Goal: Task Accomplishment & Management: Use online tool/utility

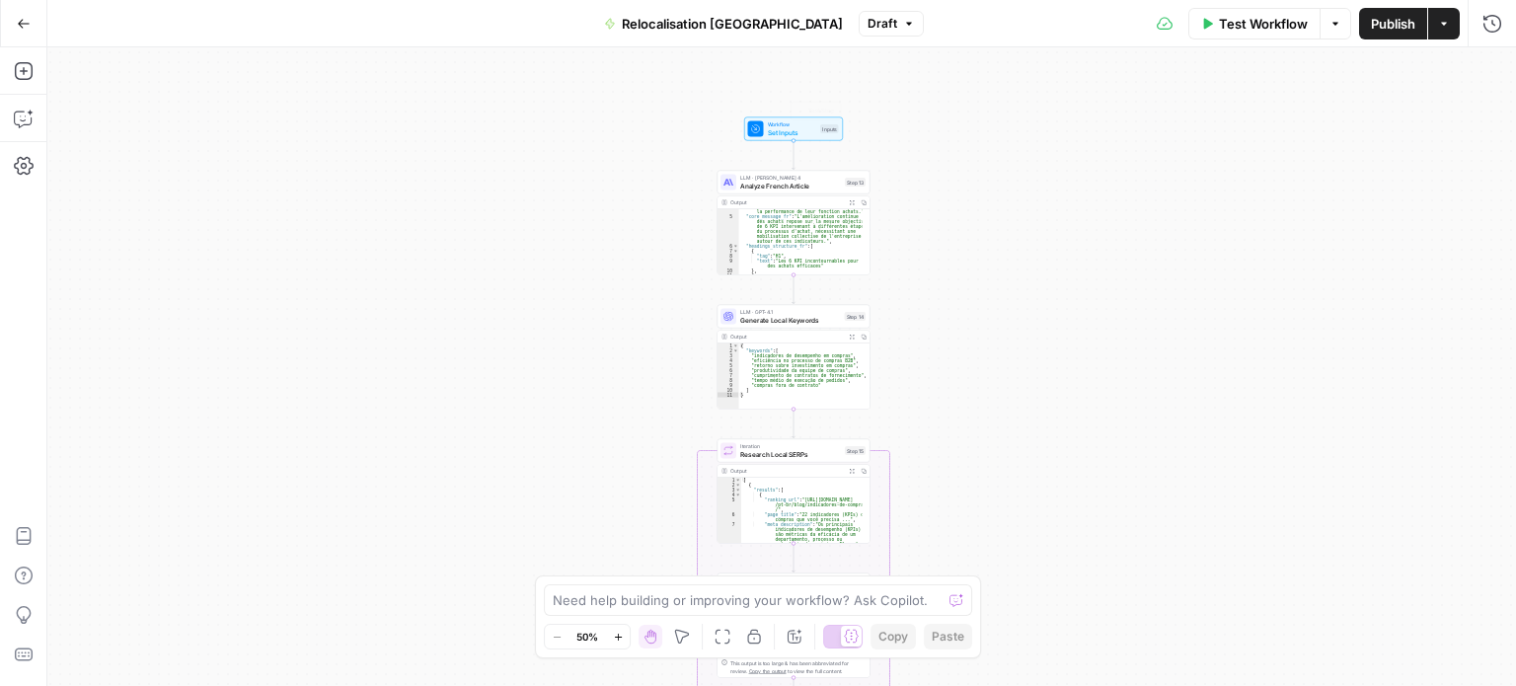
scroll to position [237, 0]
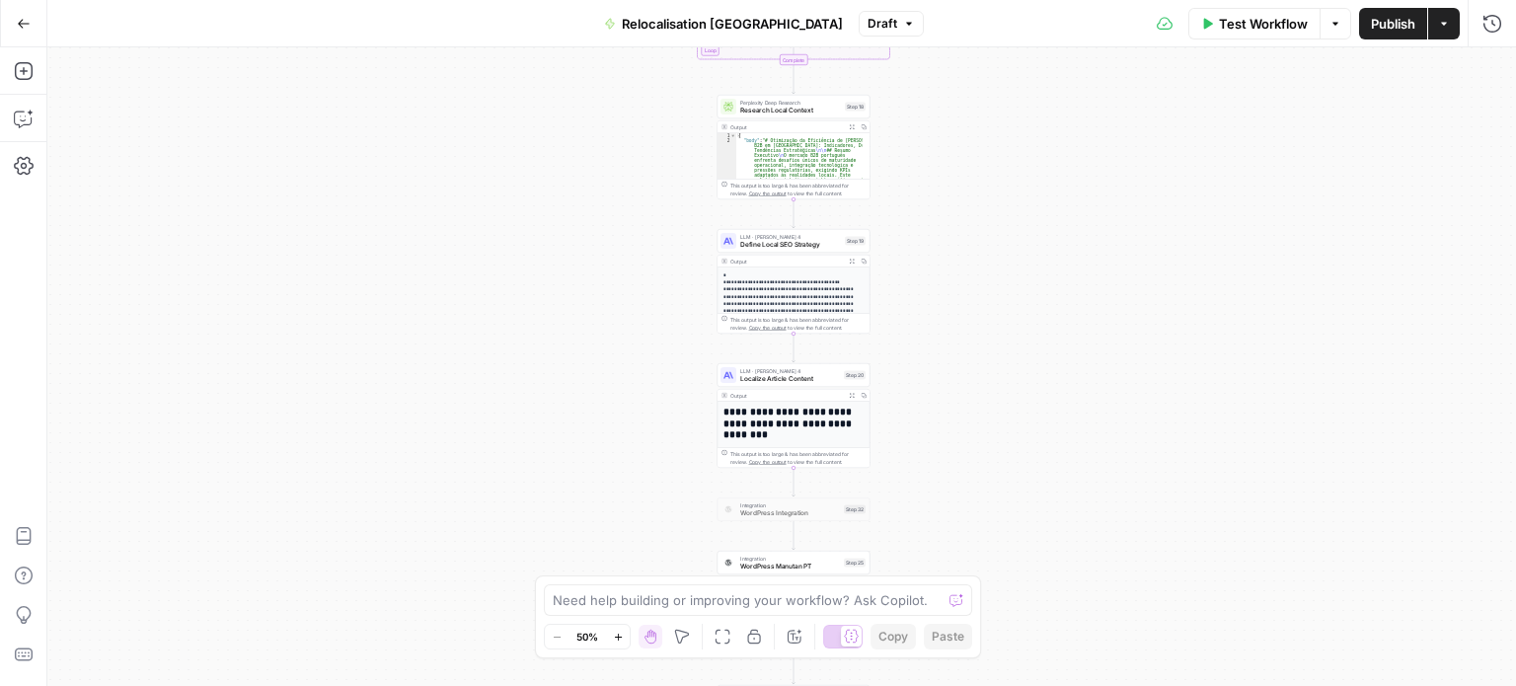
drag, startPoint x: 648, startPoint y: 200, endPoint x: 837, endPoint y: 319, distance: 222.6
click at [840, 323] on div "Workflow Set Inputs Inputs LLM · [PERSON_NAME] 4 Analyze French Article Step 13…" at bounding box center [781, 366] width 1469 height 639
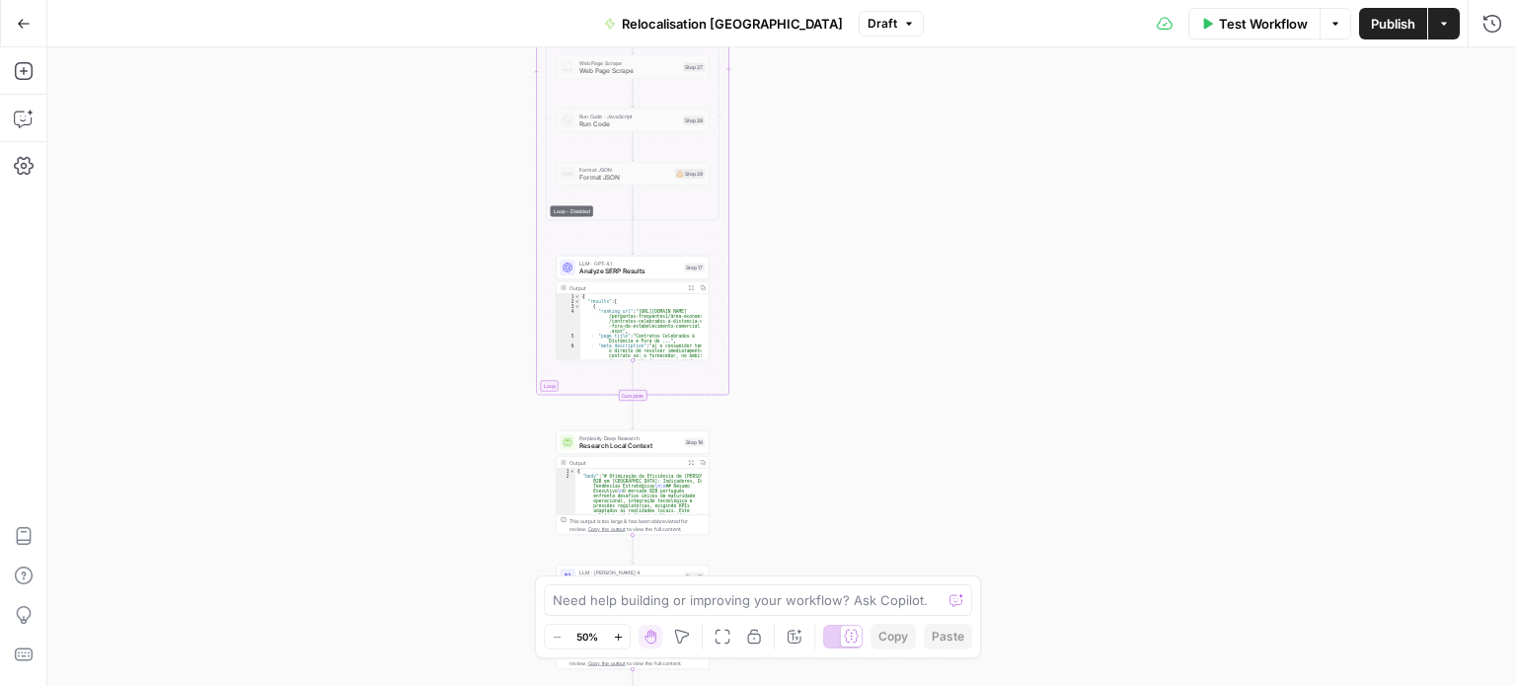
drag, startPoint x: 453, startPoint y: 226, endPoint x: 110, endPoint y: 438, distance: 403.7
click at [110, 440] on div "Workflow Set Inputs Inputs LLM · [PERSON_NAME] 4 Analyze French Article Step 13…" at bounding box center [781, 366] width 1469 height 639
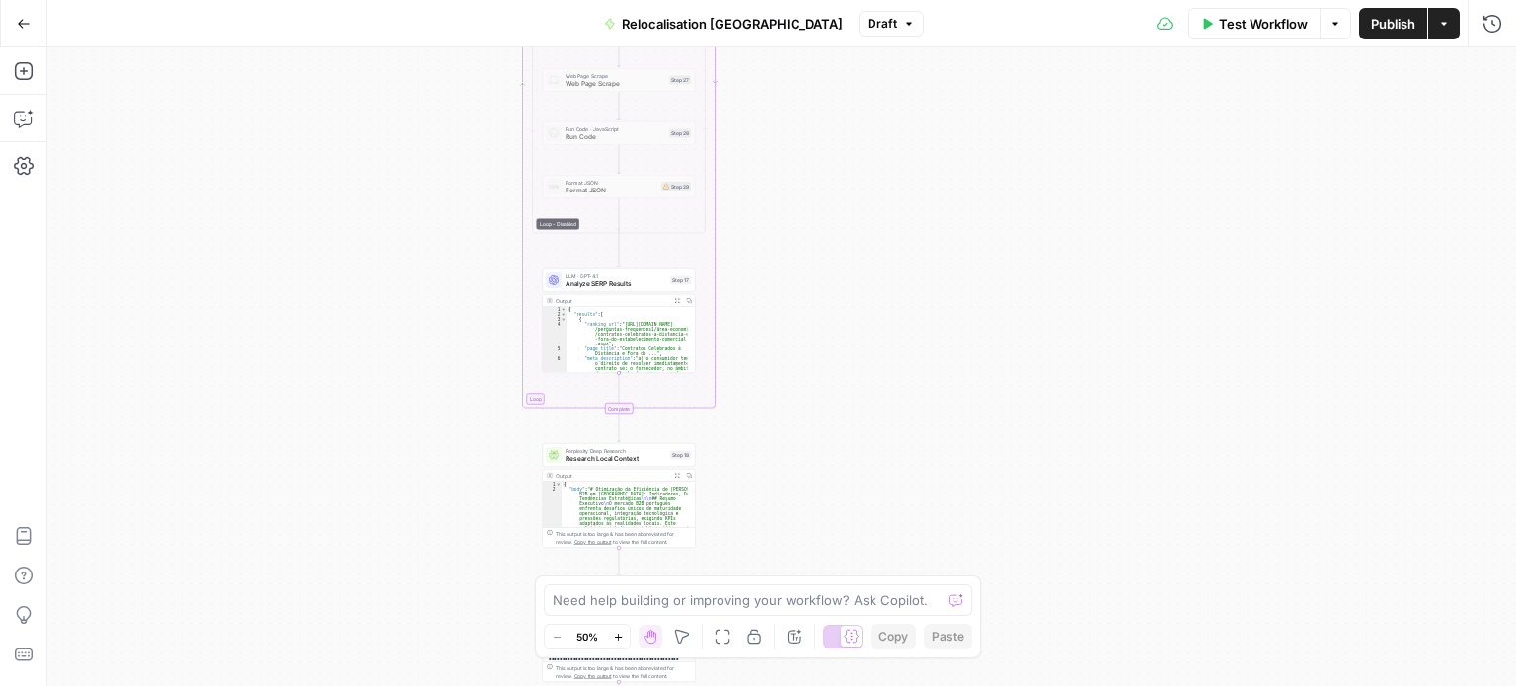
drag, startPoint x: 99, startPoint y: 650, endPoint x: 77, endPoint y: 729, distance: 81.9
click at [77, 685] on html "Haskn New Home Browse Your Data Usage Settings Recent Grids [InMotion Hosting -…" at bounding box center [758, 343] width 1516 height 686
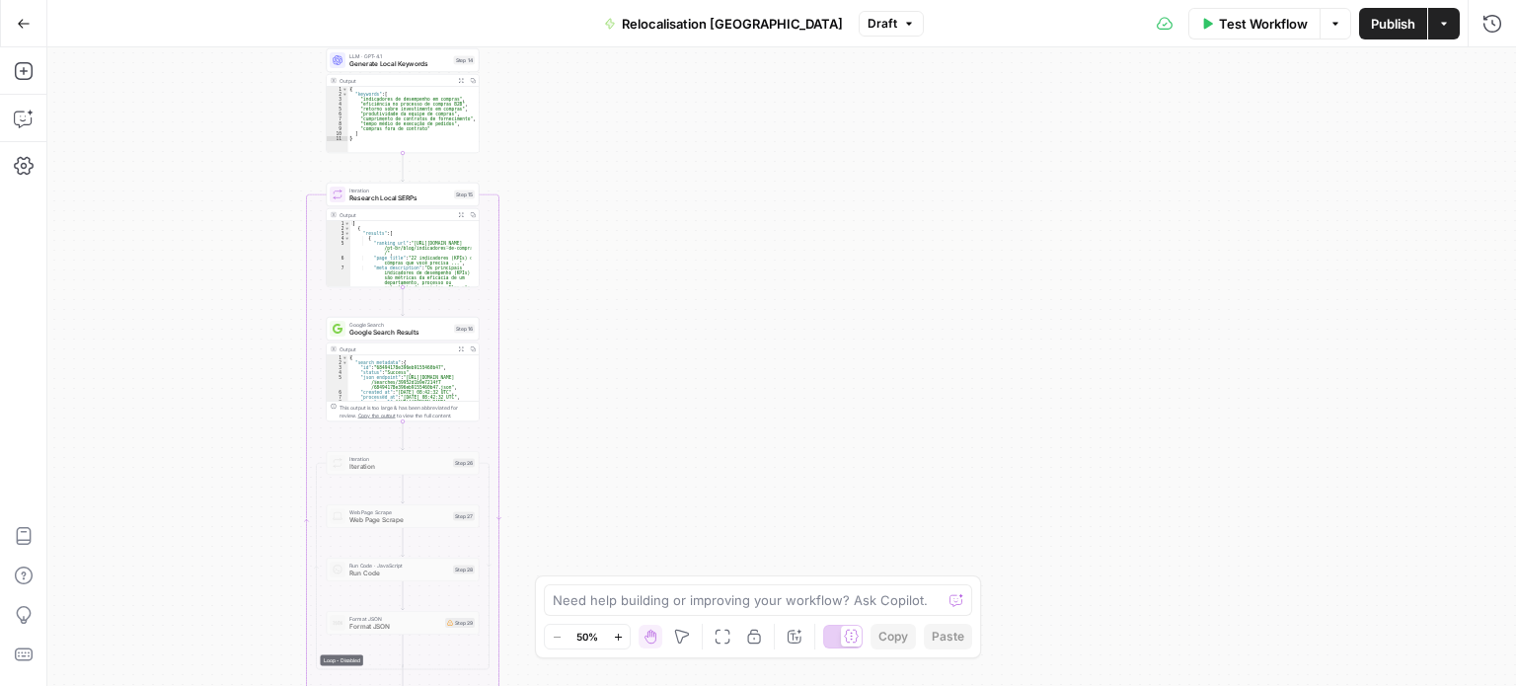
drag, startPoint x: 213, startPoint y: 386, endPoint x: 404, endPoint y: 553, distance: 253.2
click at [404, 553] on div "Workflow Set Inputs Inputs LLM · [PERSON_NAME] 4 Analyze French Article Step 13…" at bounding box center [781, 366] width 1469 height 639
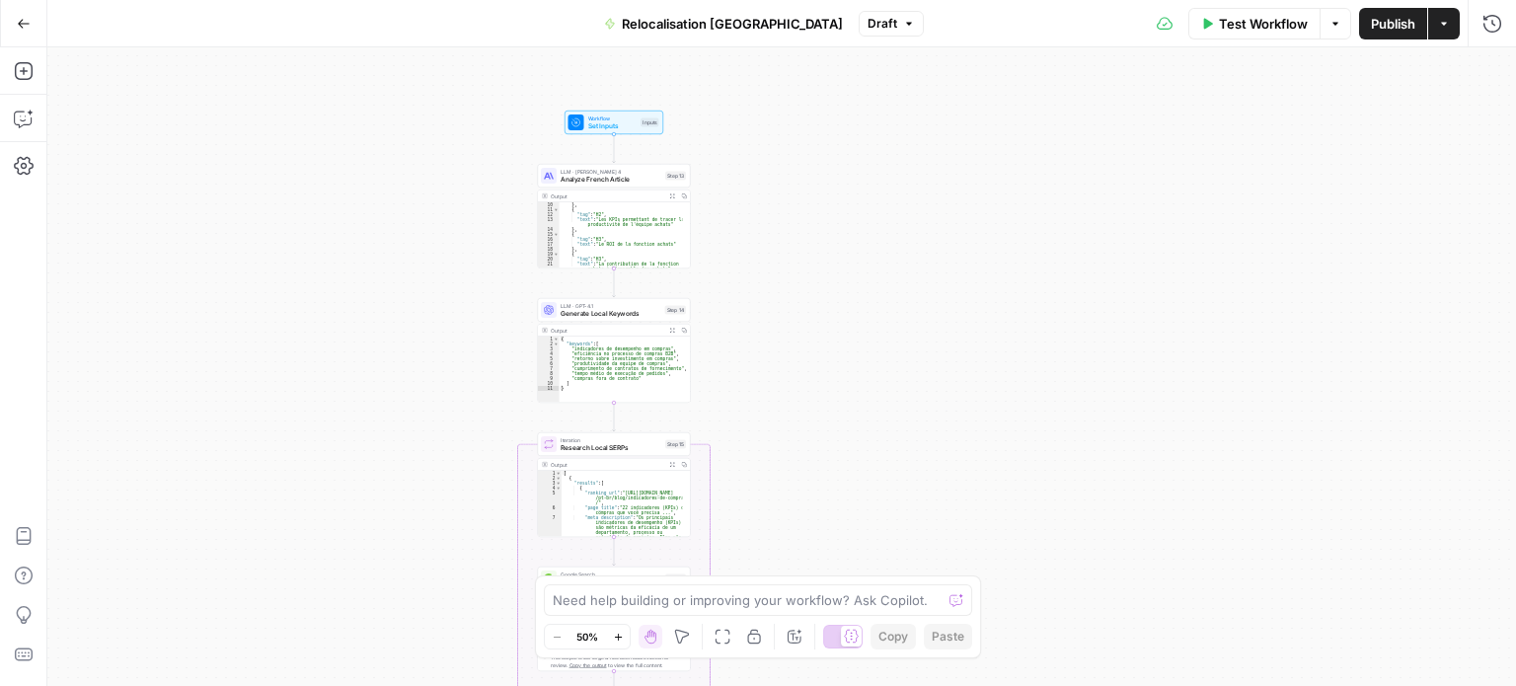
click at [602, 311] on span "Generate Local Keywords" at bounding box center [611, 314] width 101 height 10
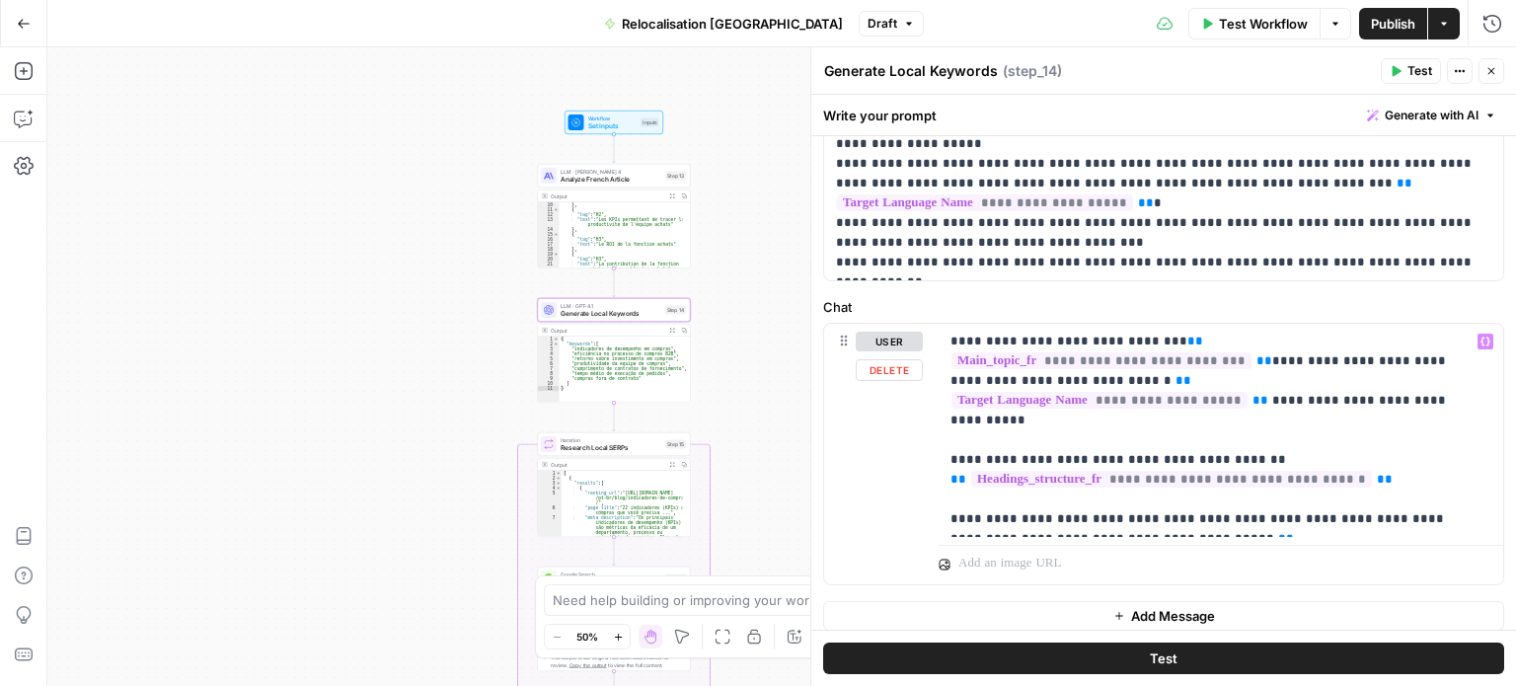
scroll to position [526, 0]
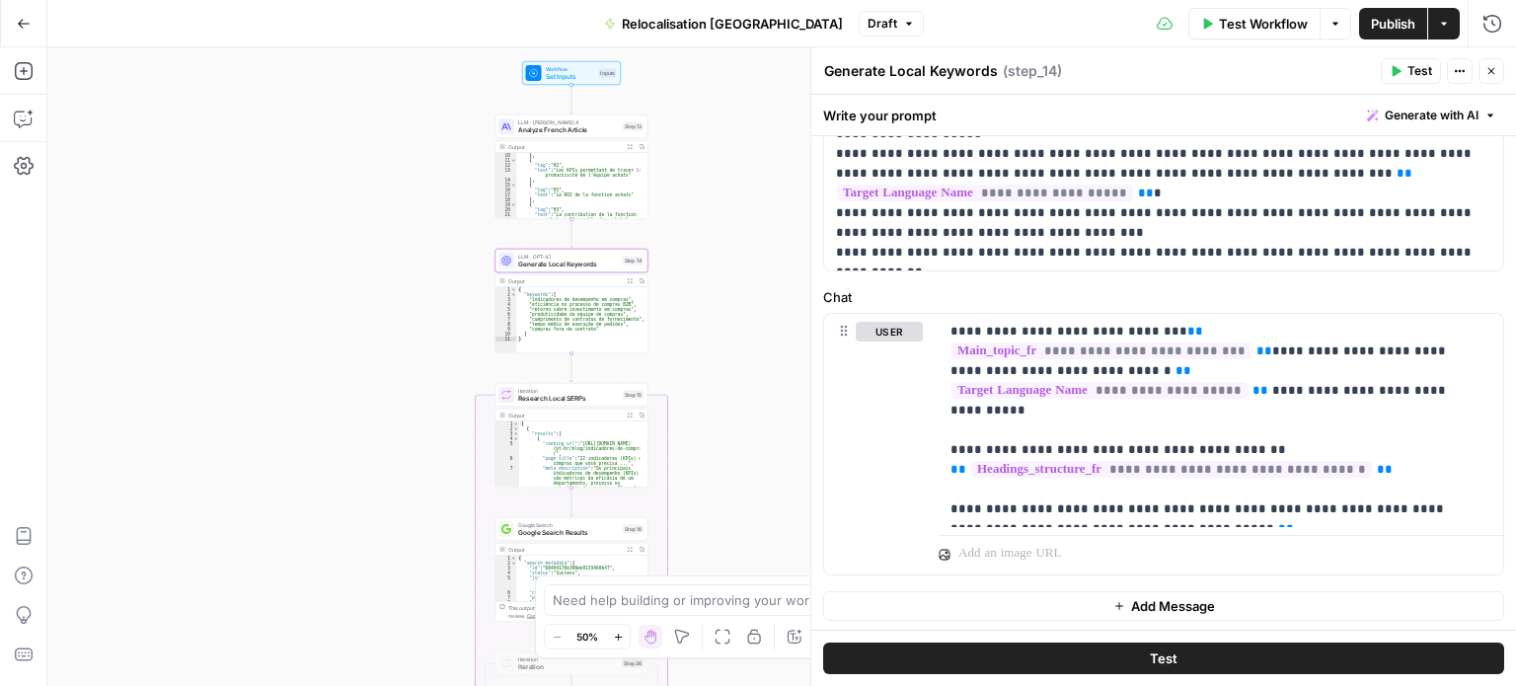
drag, startPoint x: 743, startPoint y: 378, endPoint x: 713, endPoint y: 345, distance: 44.7
click at [713, 345] on div "Workflow Set Inputs Inputs LLM · [PERSON_NAME] 4 Analyze French Article Step 13…" at bounding box center [781, 366] width 1469 height 639
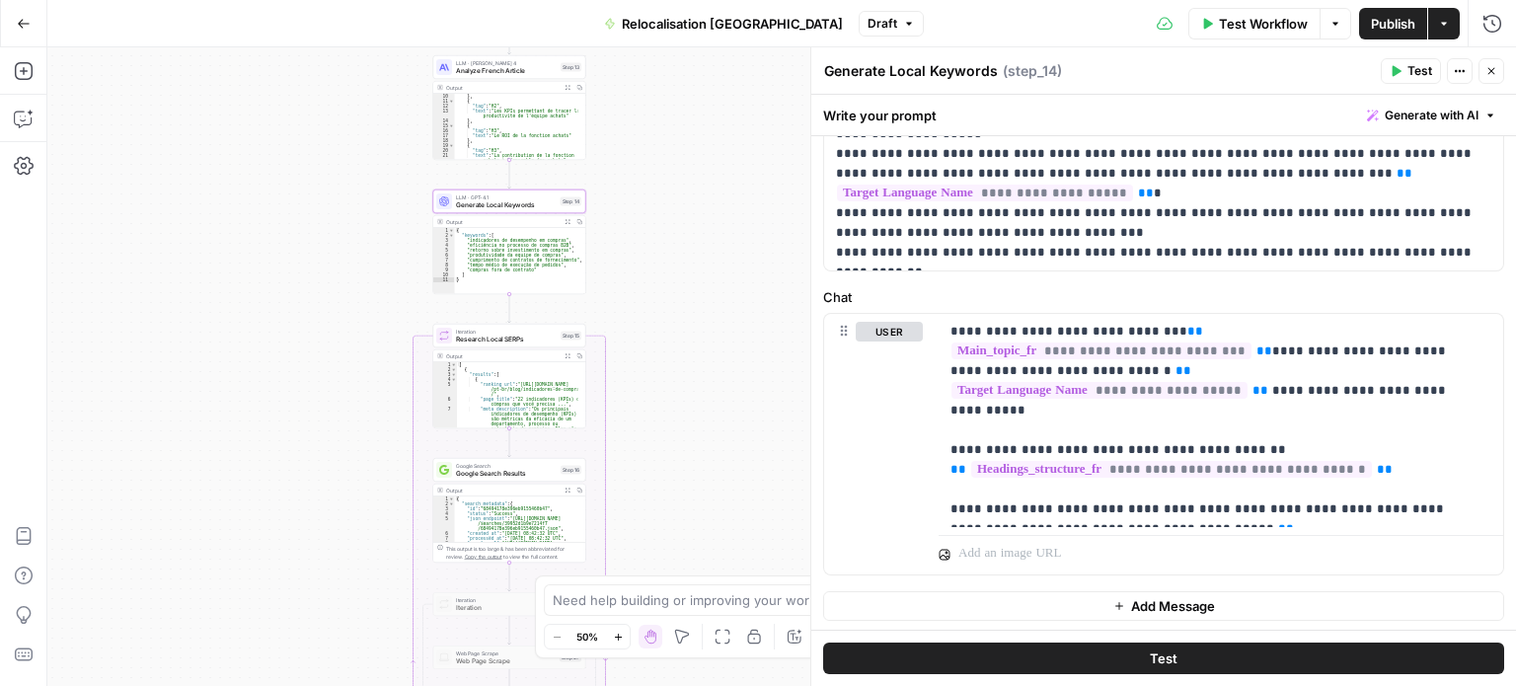
drag, startPoint x: 710, startPoint y: 389, endPoint x: 647, endPoint y: 330, distance: 85.9
click at [647, 330] on div "Workflow Set Inputs Inputs LLM · [PERSON_NAME] 4 Analyze French Article Step 13…" at bounding box center [781, 366] width 1469 height 639
click at [527, 341] on span "Research Local SERPs" at bounding box center [506, 340] width 101 height 10
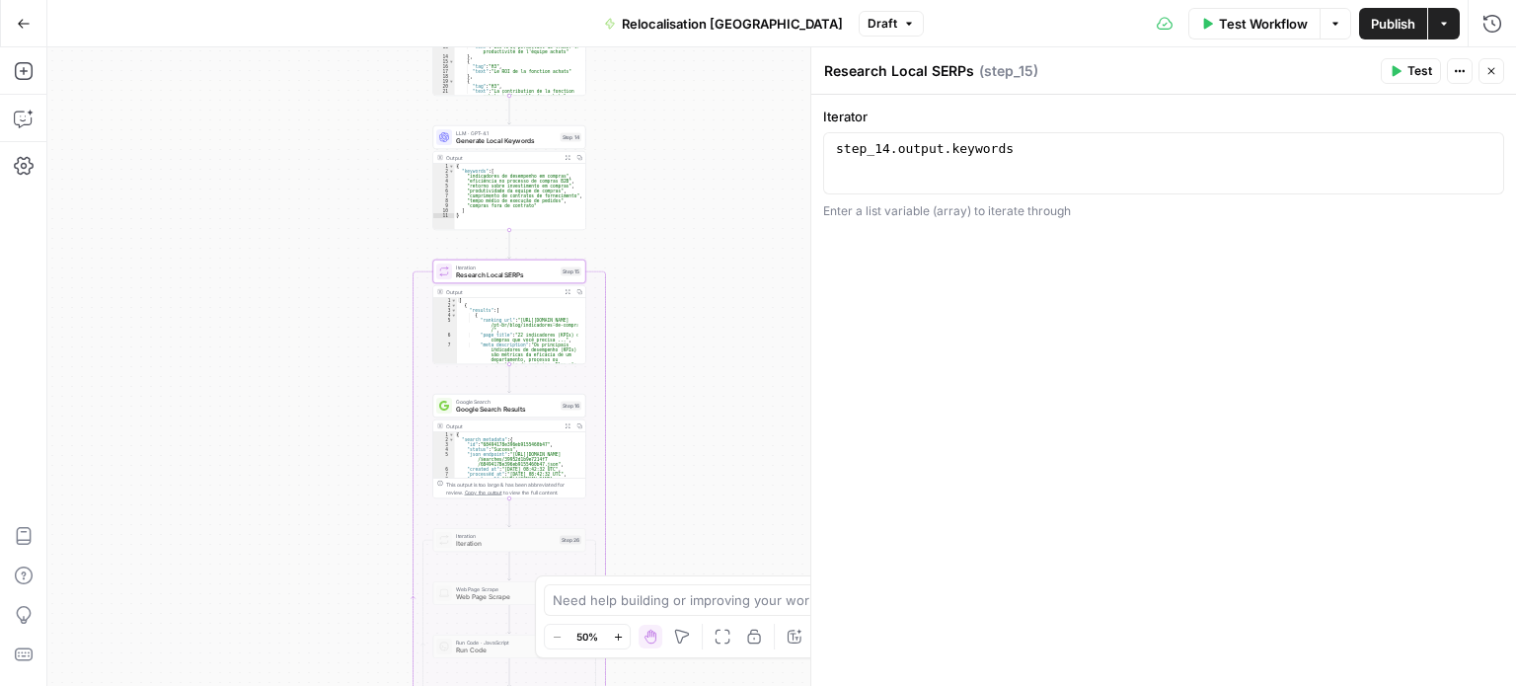
drag, startPoint x: 727, startPoint y: 378, endPoint x: 716, endPoint y: 220, distance: 158.4
click at [716, 220] on div "Workflow Set Inputs Inputs LLM · [PERSON_NAME] 4 Analyze French Article Step 13…" at bounding box center [781, 366] width 1469 height 639
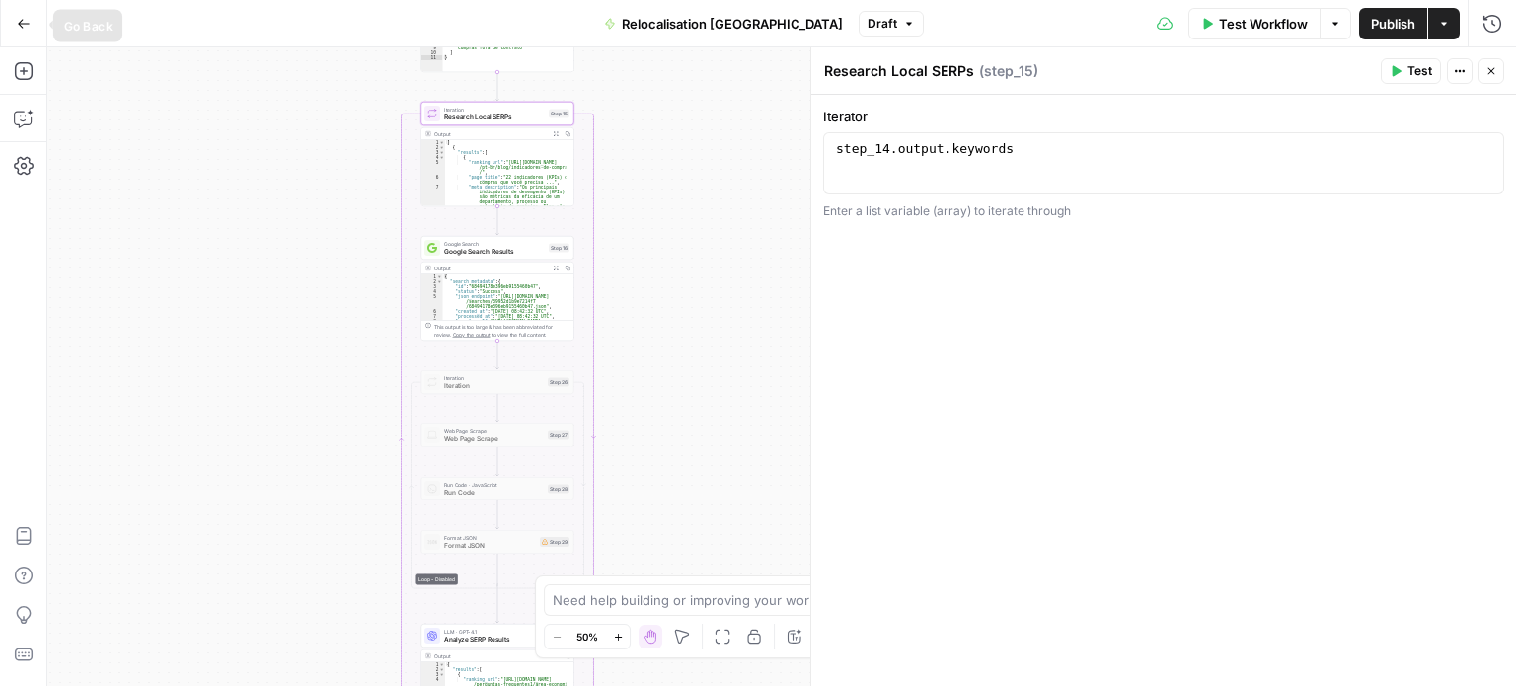
click at [33, 27] on button "Go Back" at bounding box center [24, 24] width 36 height 36
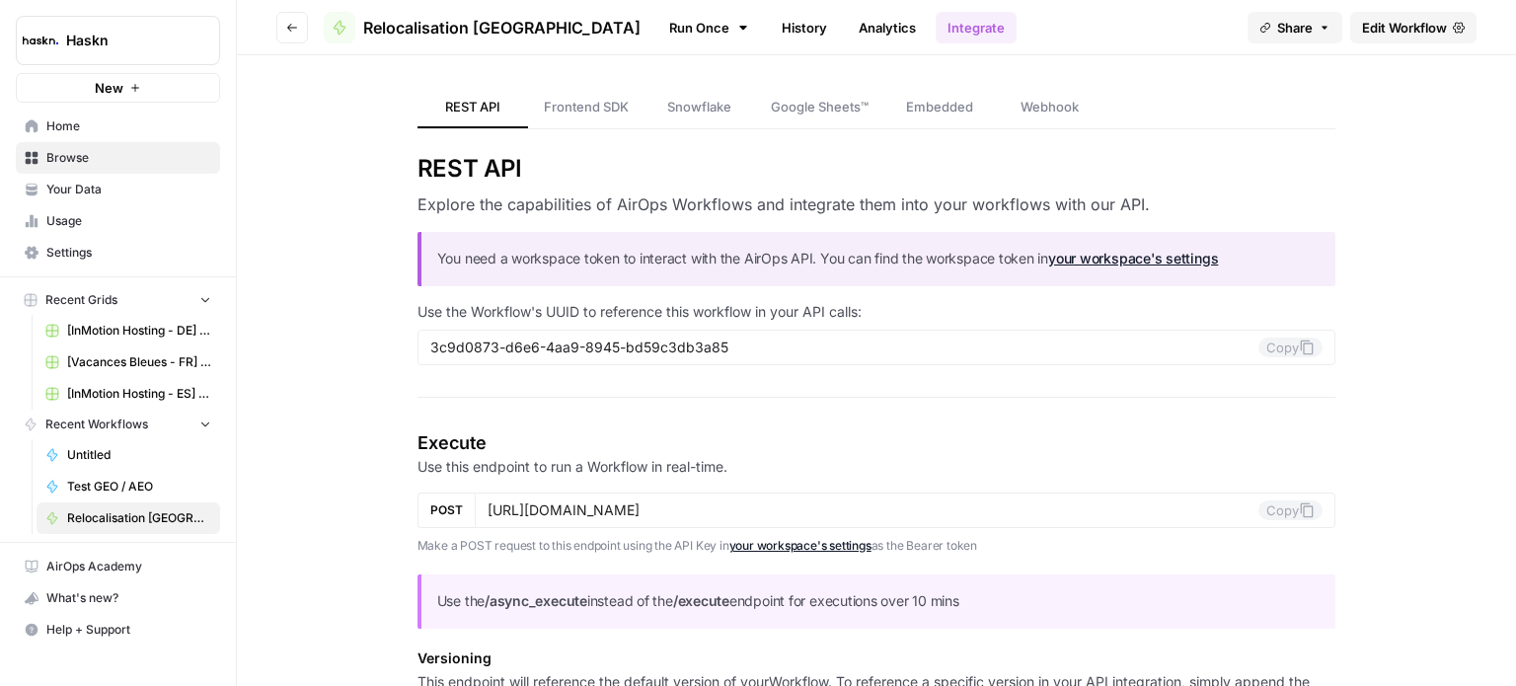
click at [79, 200] on link "Your Data" at bounding box center [118, 190] width 204 height 32
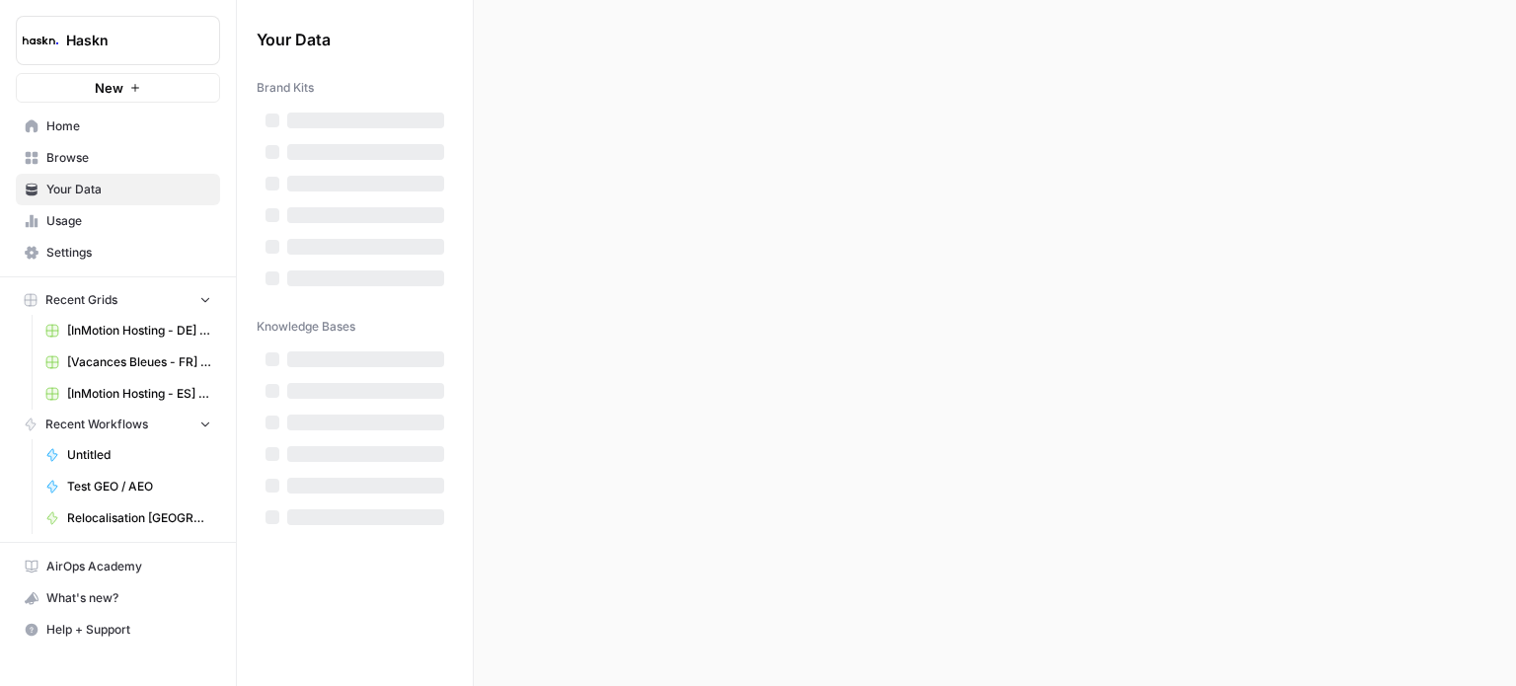
click at [71, 224] on span "Usage" at bounding box center [128, 221] width 165 height 18
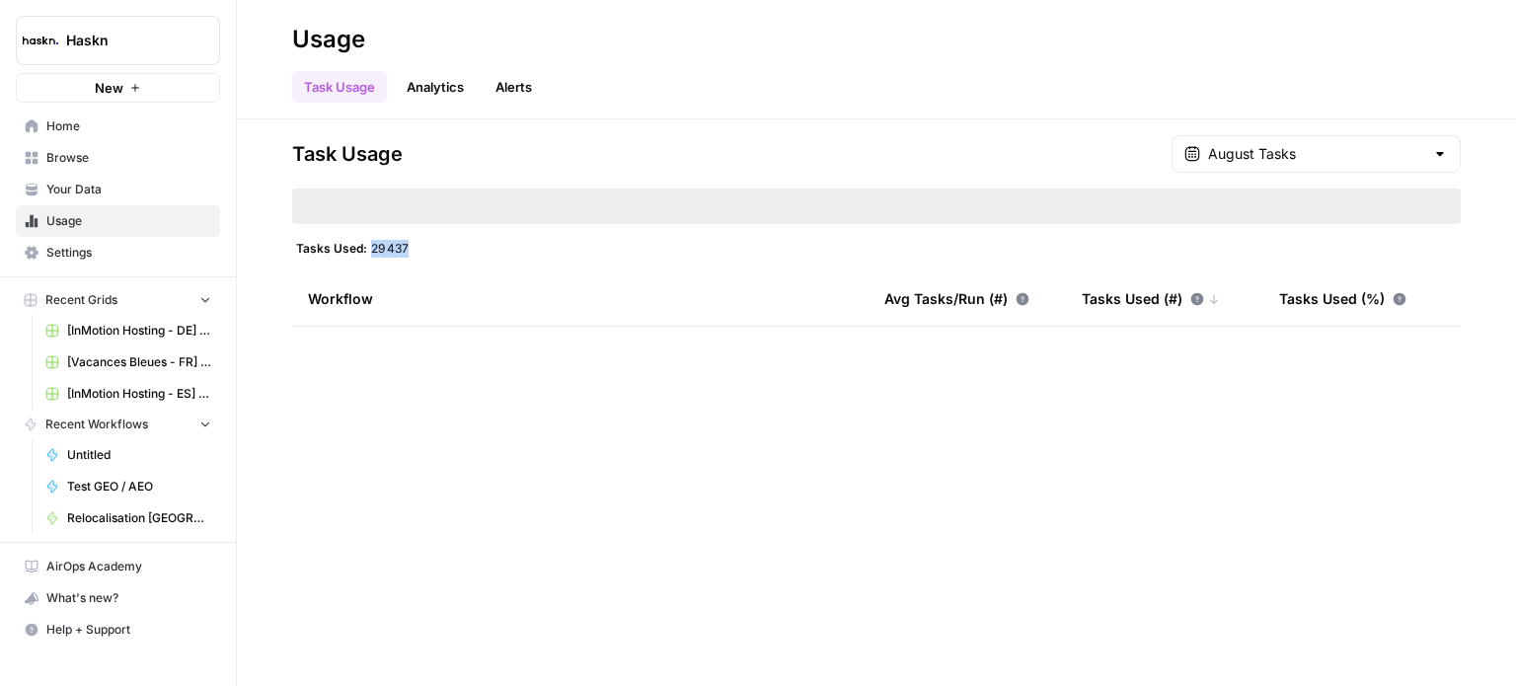
drag, startPoint x: 365, startPoint y: 245, endPoint x: 486, endPoint y: 234, distance: 120.9
click at [486, 234] on div "Task Usage August Tasks Tasks Used: 29 437 Workflow Avg Tasks/Run (#) Tasks Use…" at bounding box center [876, 230] width 1169 height 191
click at [515, 300] on div "Workflow" at bounding box center [580, 298] width 545 height 54
click at [82, 118] on span "Home" at bounding box center [128, 126] width 165 height 18
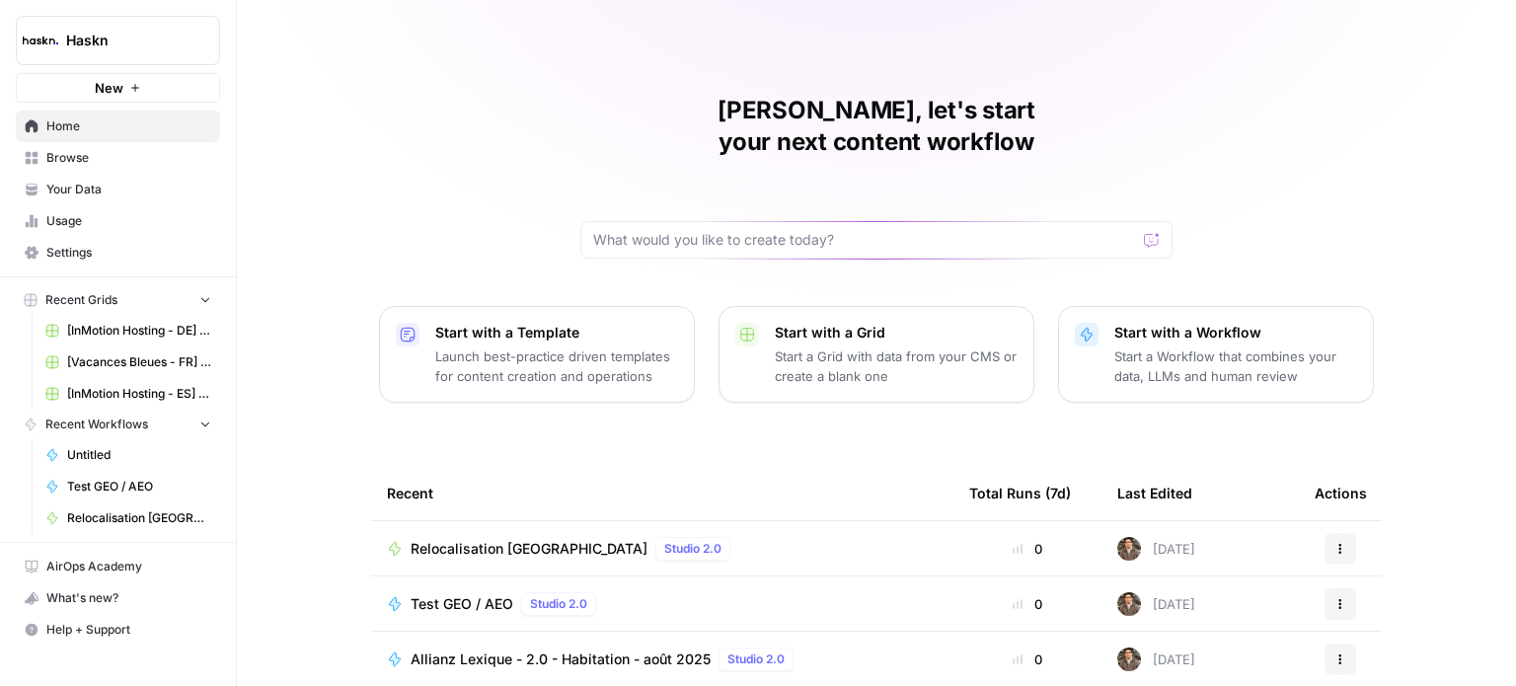
scroll to position [221, 0]
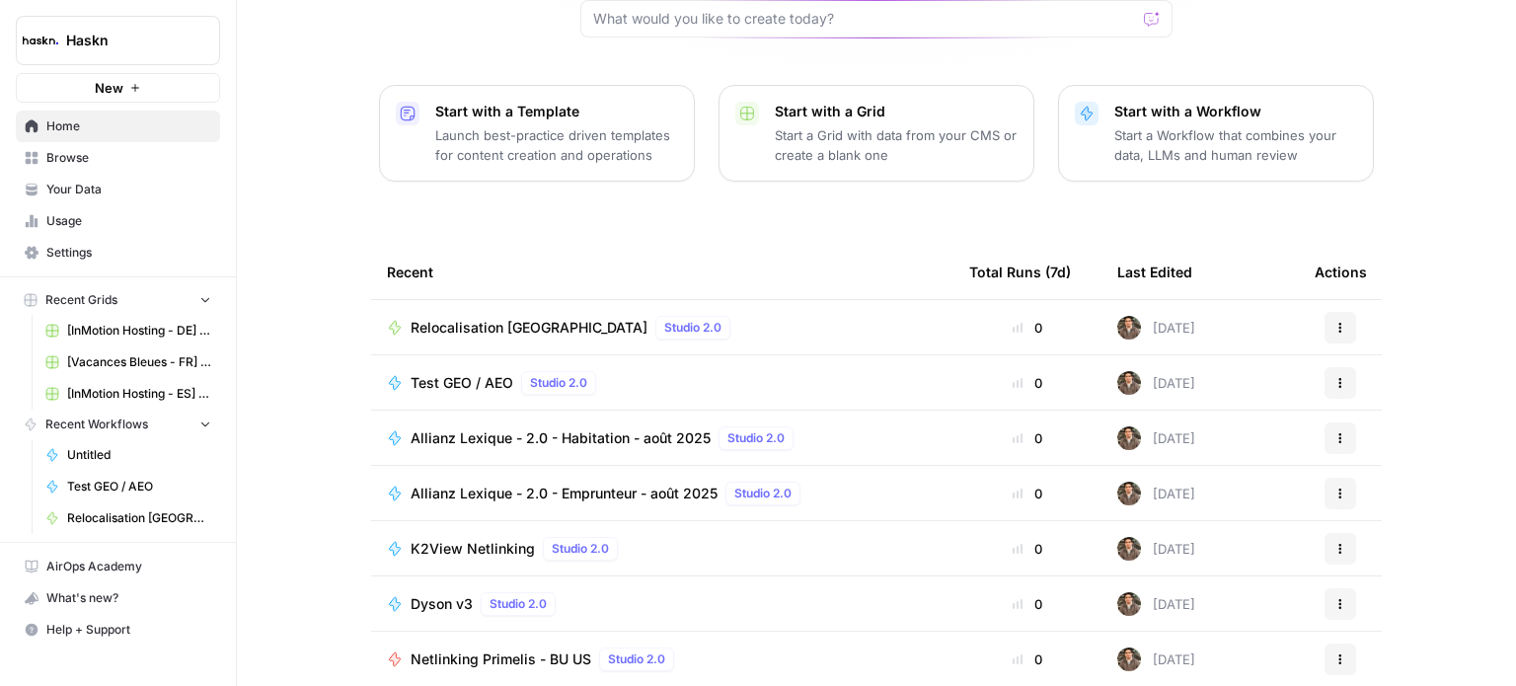
click at [152, 128] on span "Home" at bounding box center [128, 126] width 165 height 18
click at [453, 318] on span "Relocalisation [GEOGRAPHIC_DATA]" at bounding box center [529, 328] width 237 height 20
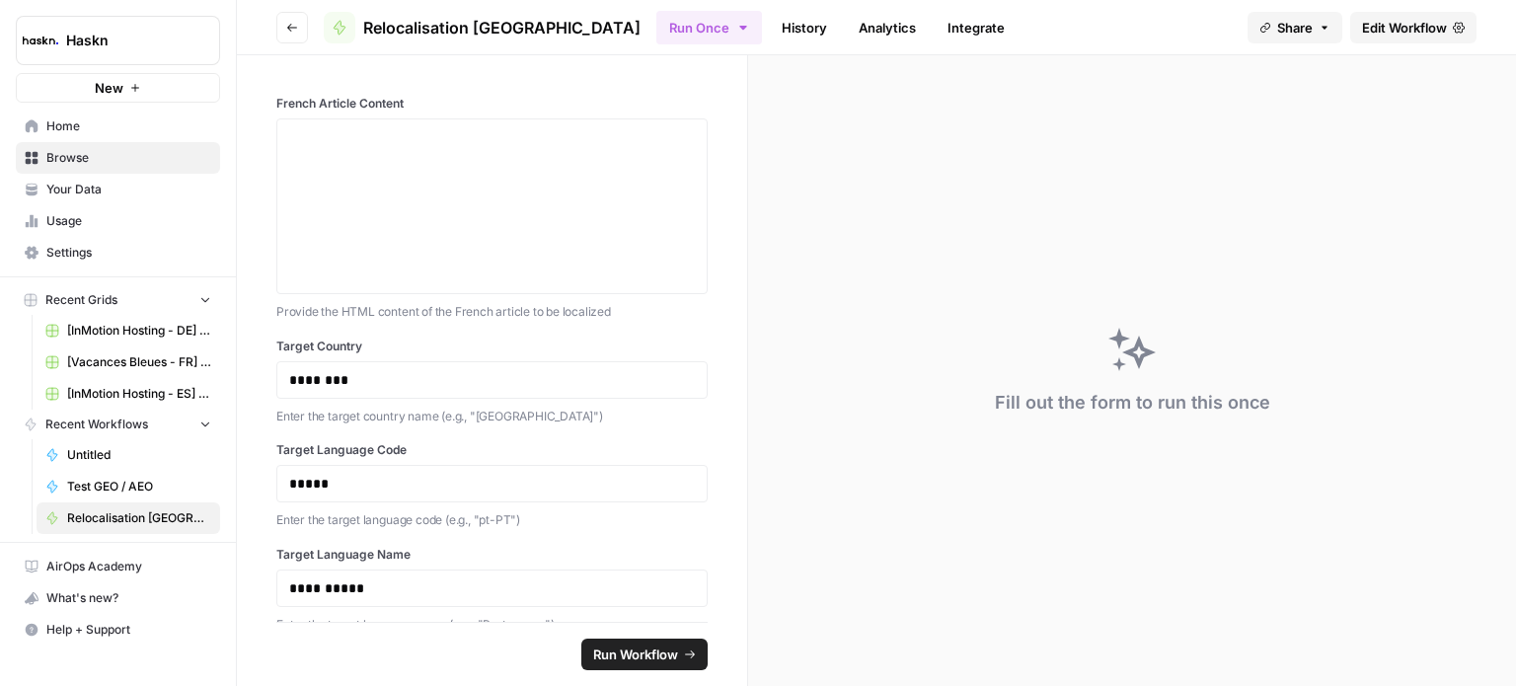
click at [1412, 24] on span "Edit Workflow" at bounding box center [1404, 28] width 85 height 20
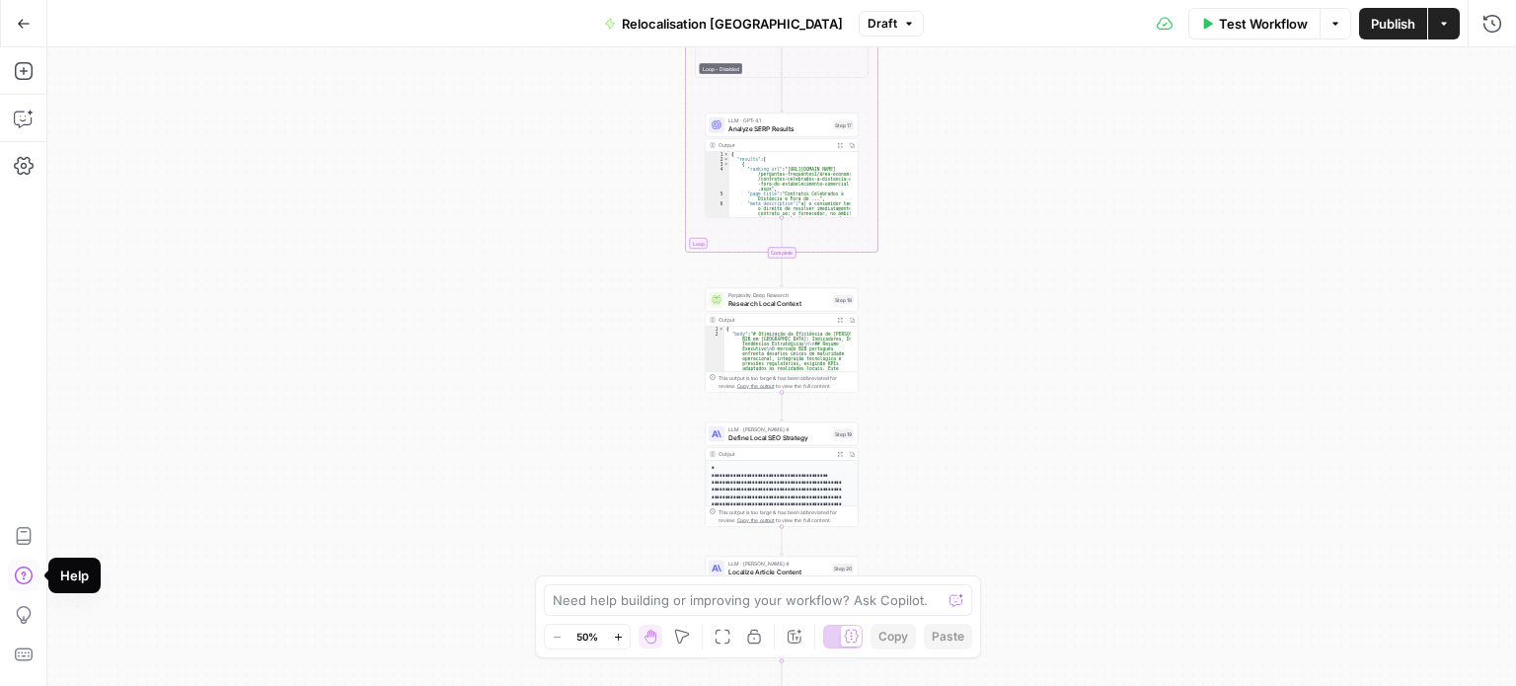
click at [20, 585] on icon "button" at bounding box center [24, 576] width 20 height 20
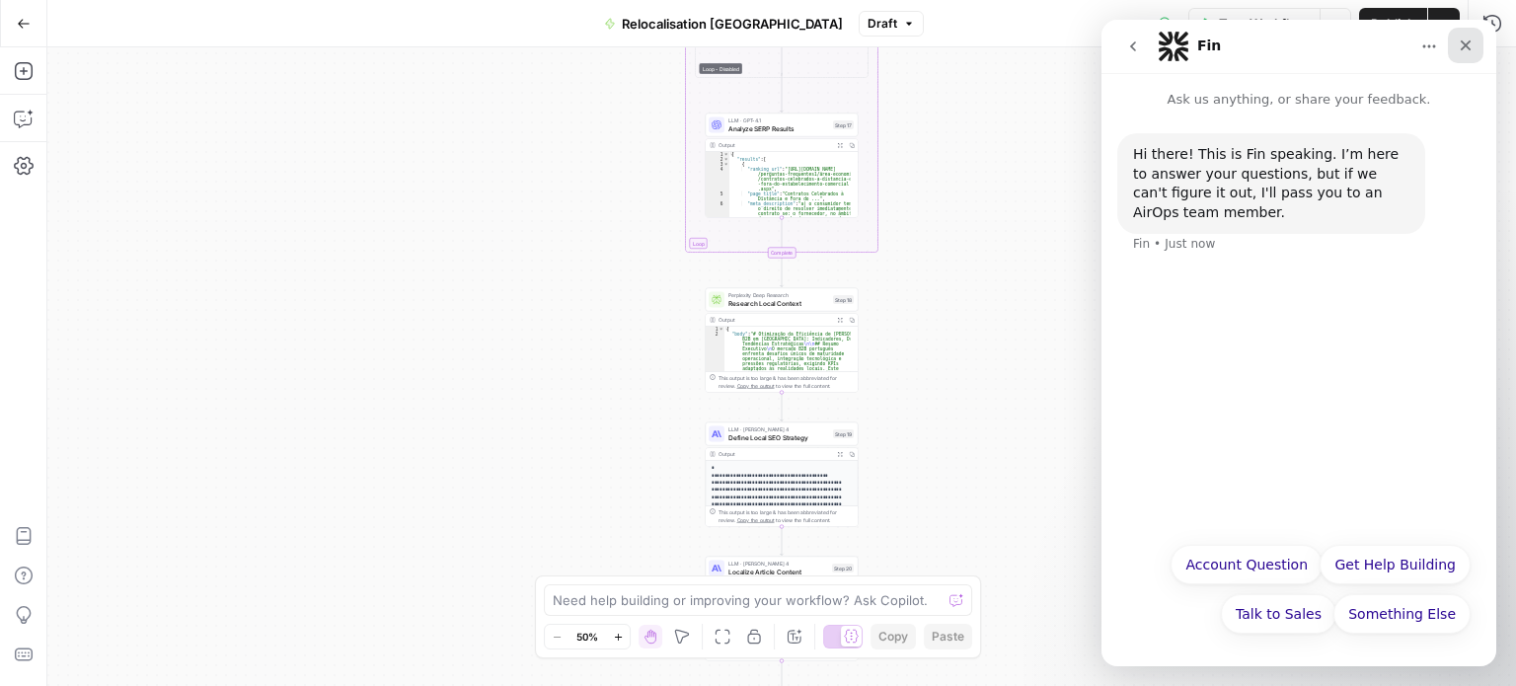
click at [1461, 55] on div "Close" at bounding box center [1466, 46] width 36 height 36
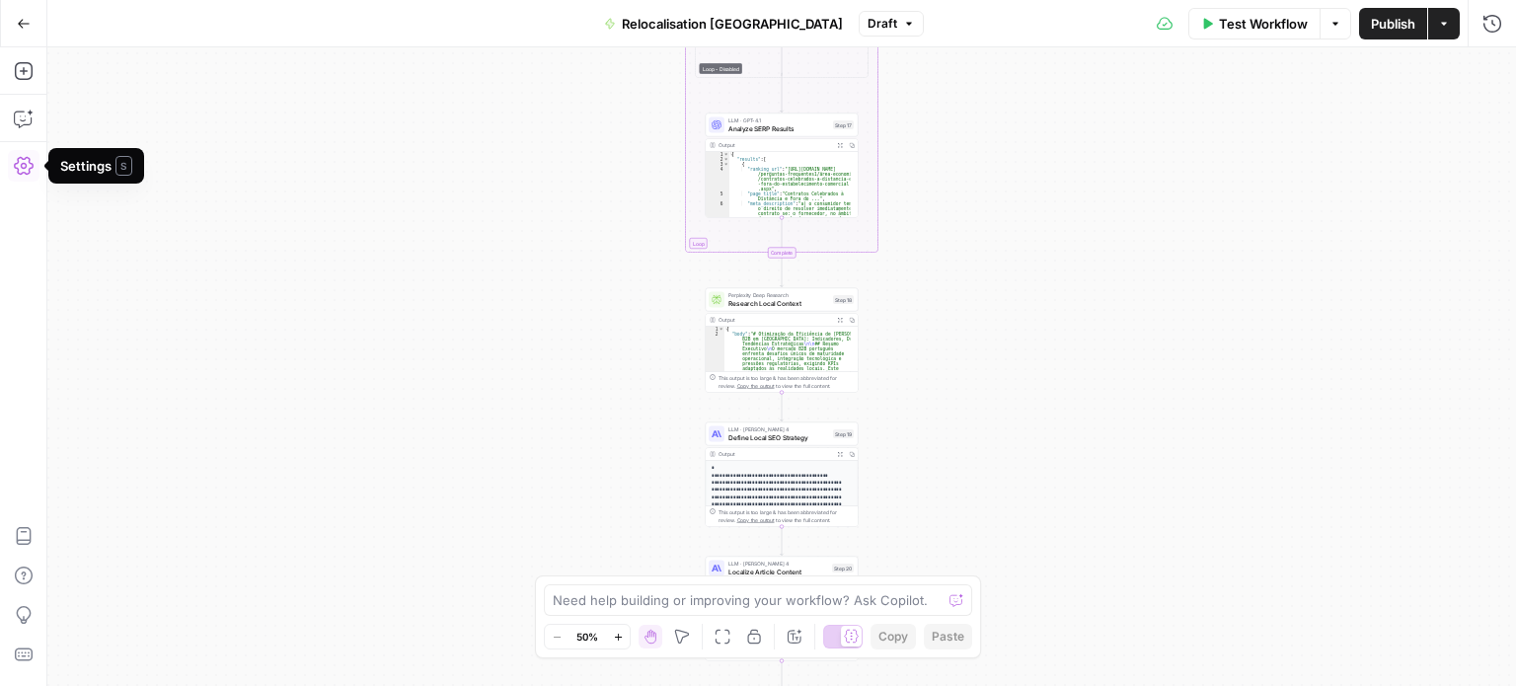
click at [31, 168] on icon "button" at bounding box center [24, 166] width 20 height 18
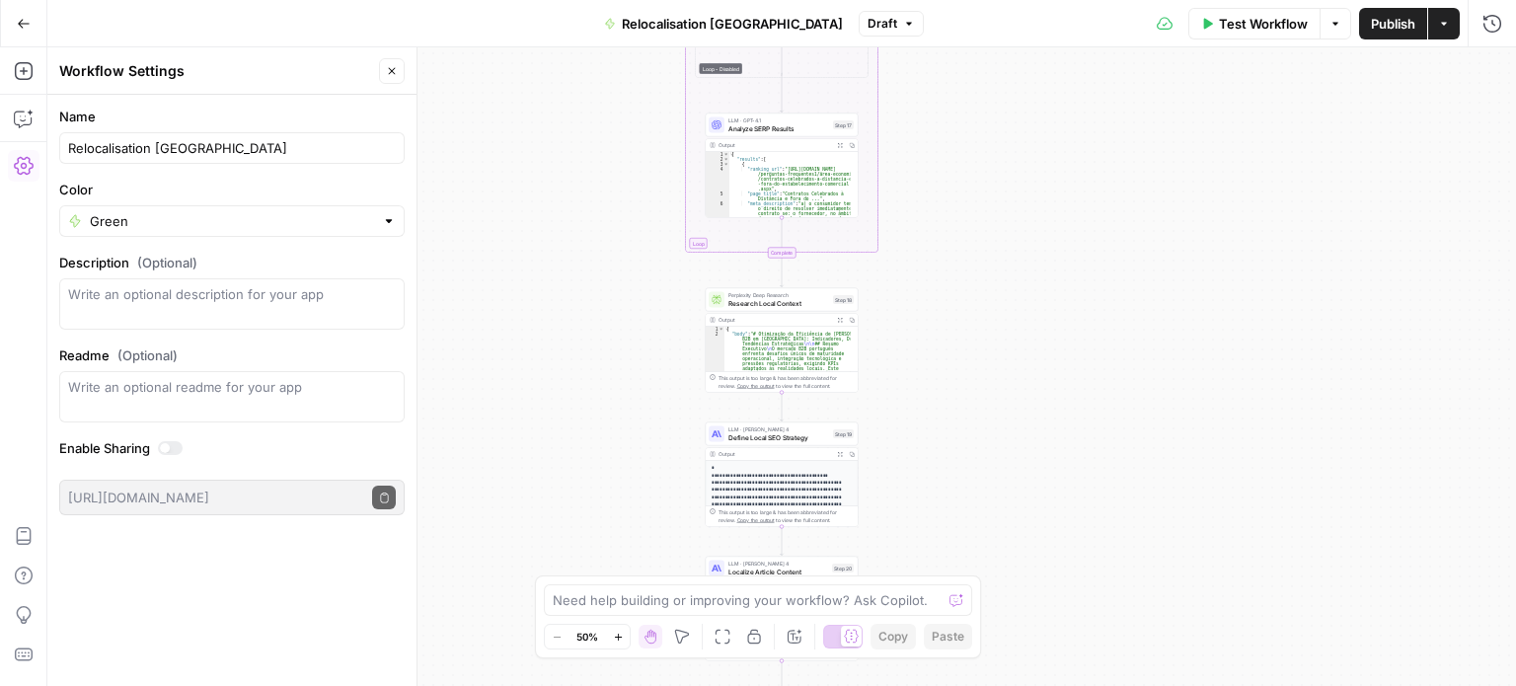
click at [31, 168] on icon "button" at bounding box center [24, 166] width 20 height 18
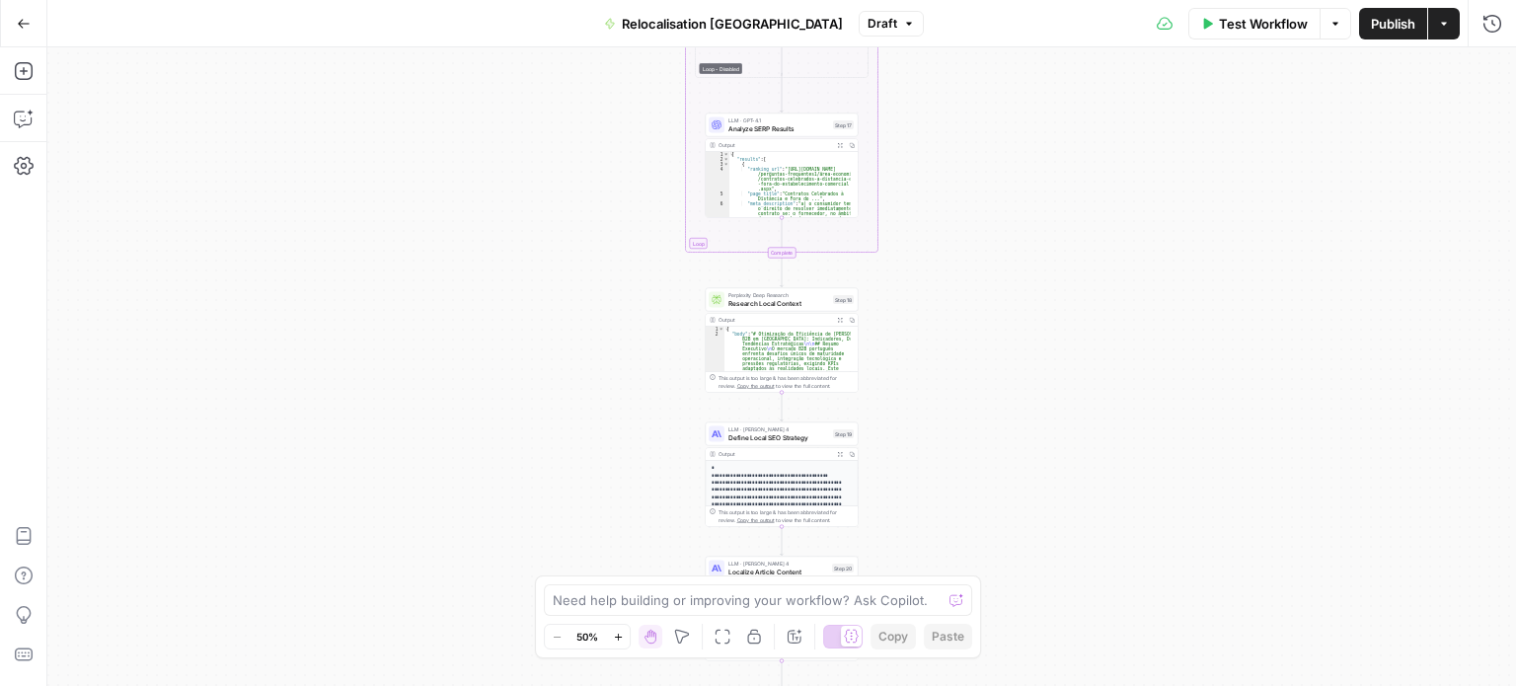
click at [28, 23] on icon "button" at bounding box center [24, 23] width 12 height 9
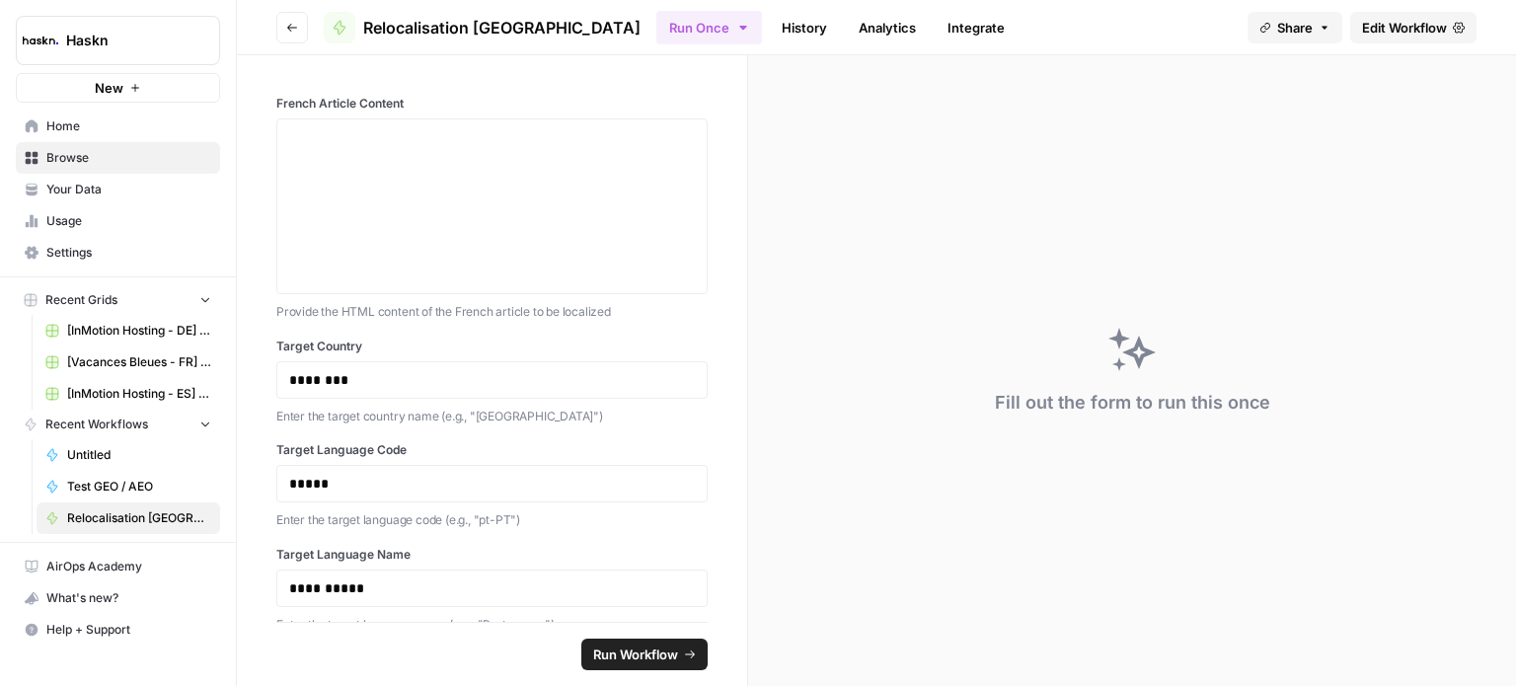
click at [71, 609] on div "What's new?" at bounding box center [118, 598] width 202 height 30
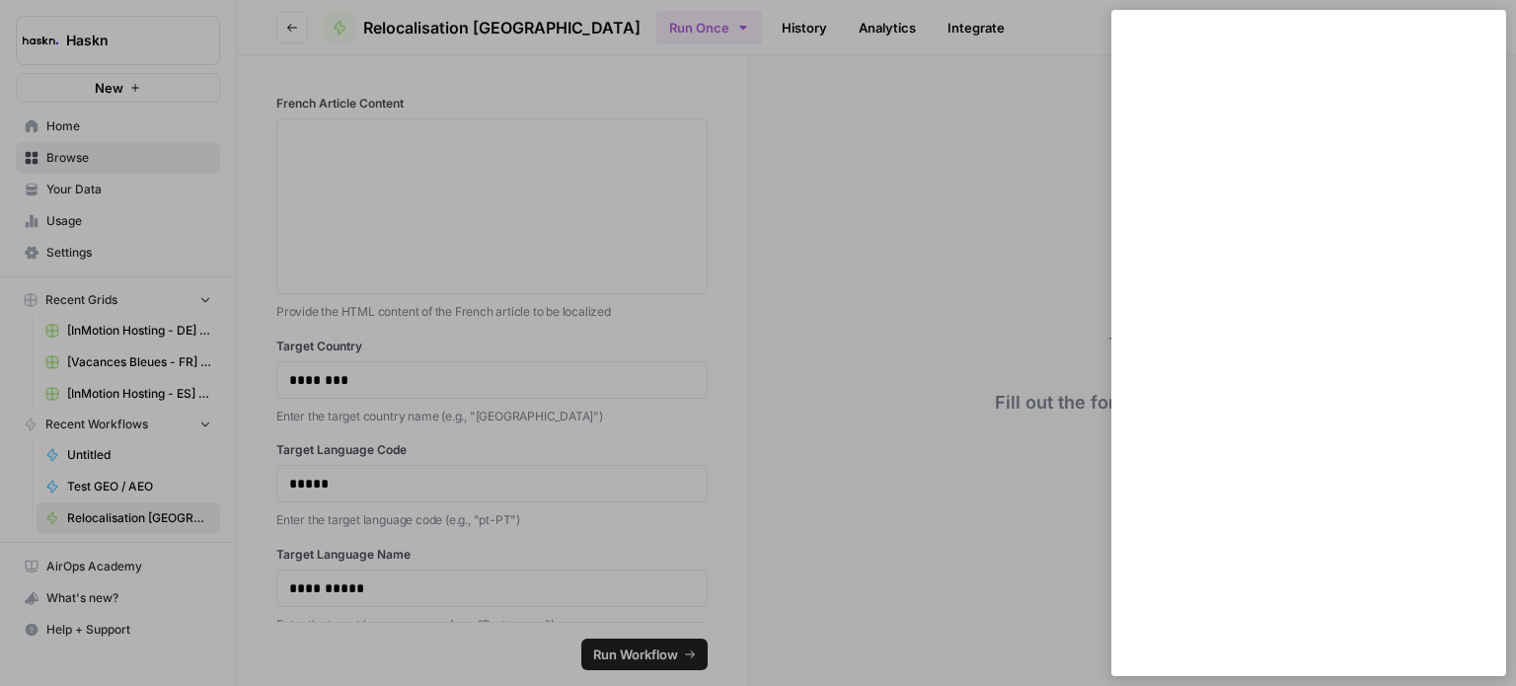
click at [118, 630] on div at bounding box center [758, 343] width 1516 height 686
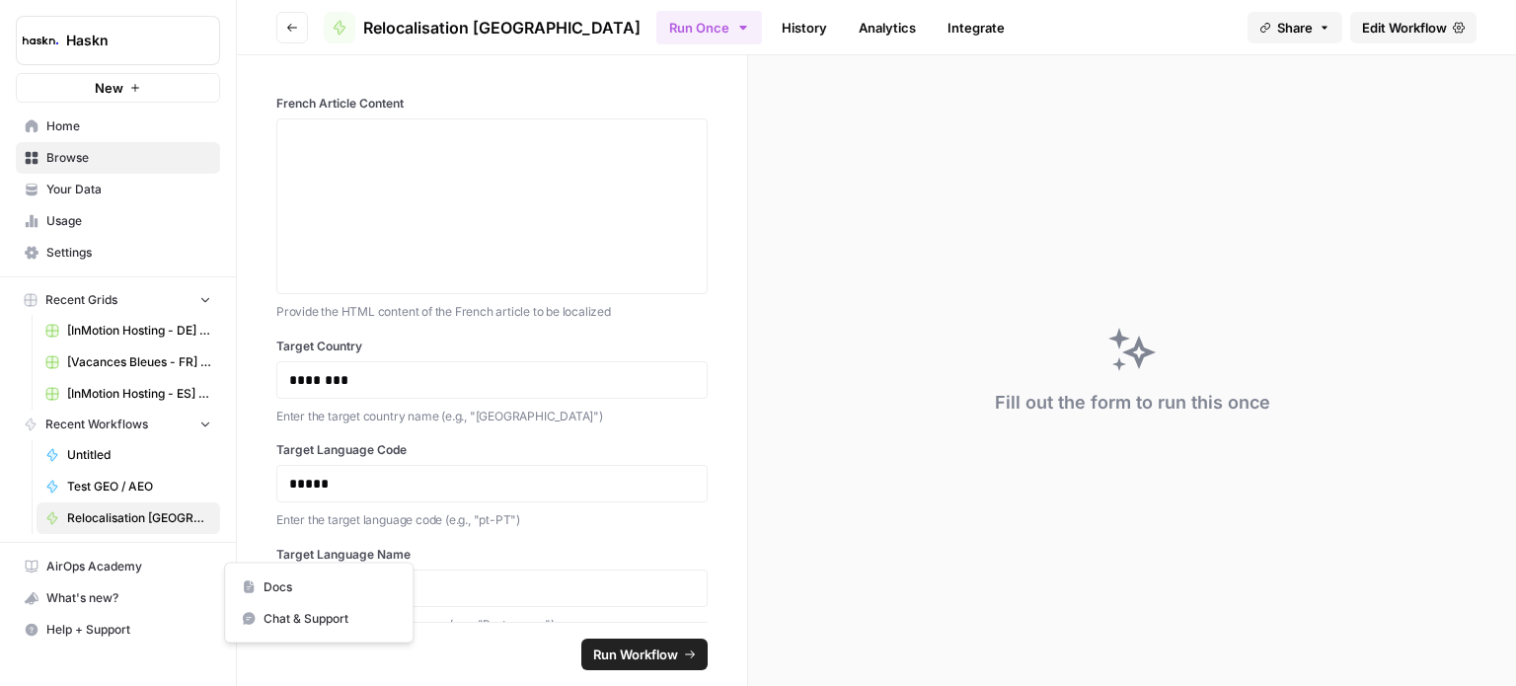
click at [121, 625] on span "Help + Support" at bounding box center [128, 630] width 165 height 18
click at [311, 590] on span "Docs" at bounding box center [330, 587] width 132 height 18
drag, startPoint x: 643, startPoint y: 191, endPoint x: 553, endPoint y: 156, distance: 96.6
click at [553, 156] on div at bounding box center [492, 206] width 406 height 158
